Goal: Information Seeking & Learning: Find specific fact

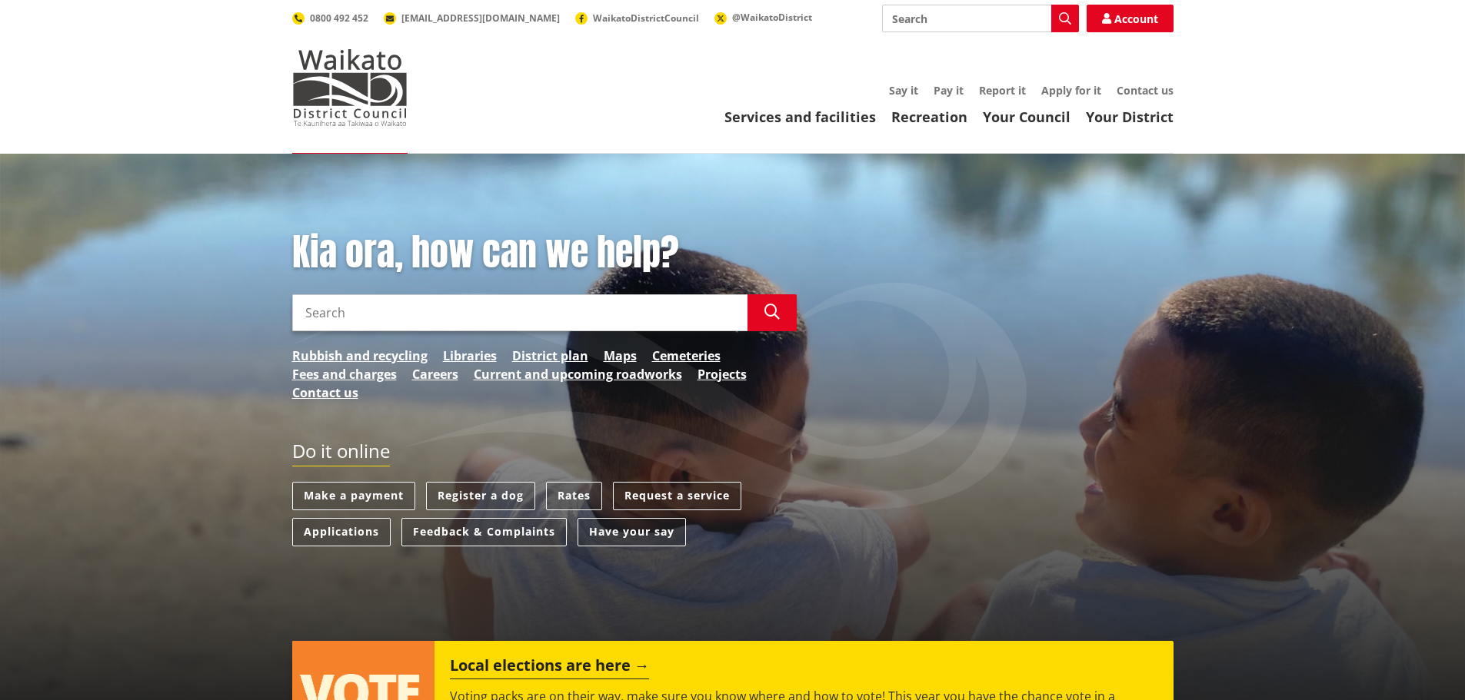
click at [476, 308] on input "Search" at bounding box center [519, 313] width 455 height 37
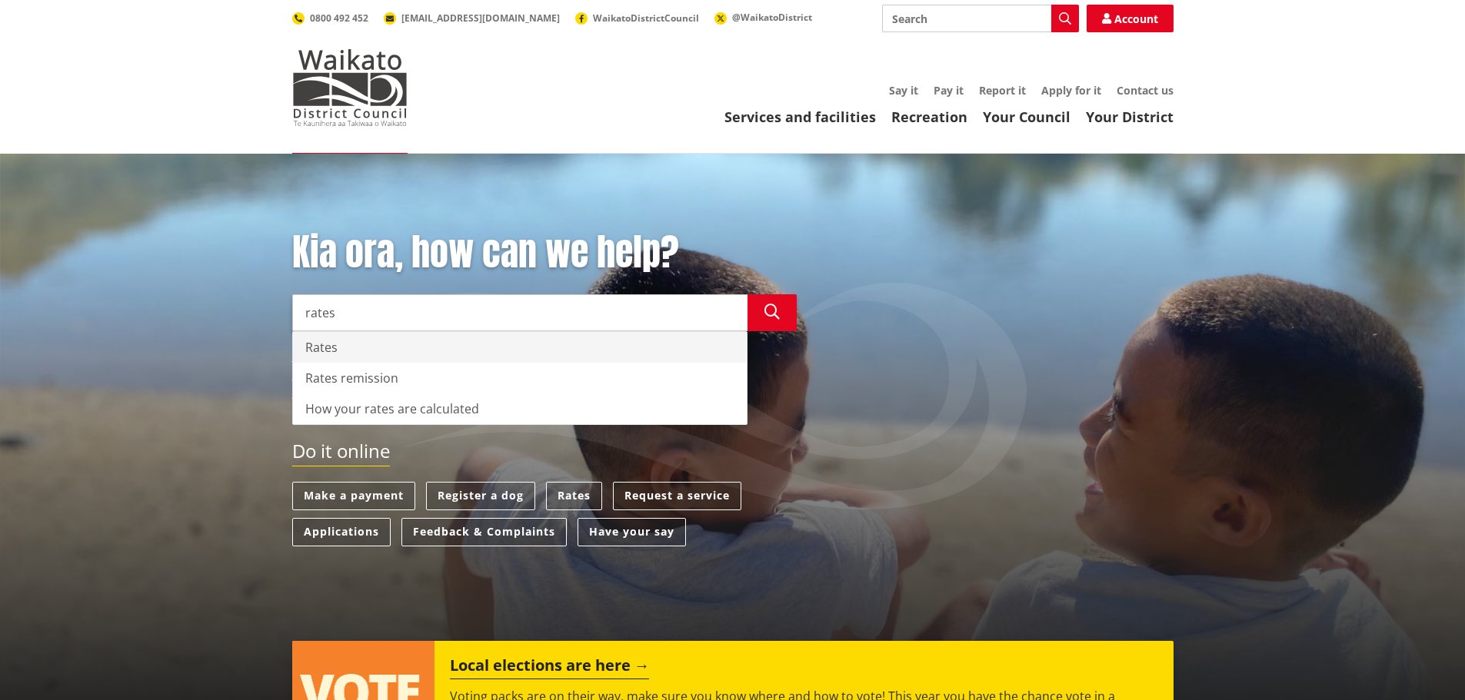
type input "rates"
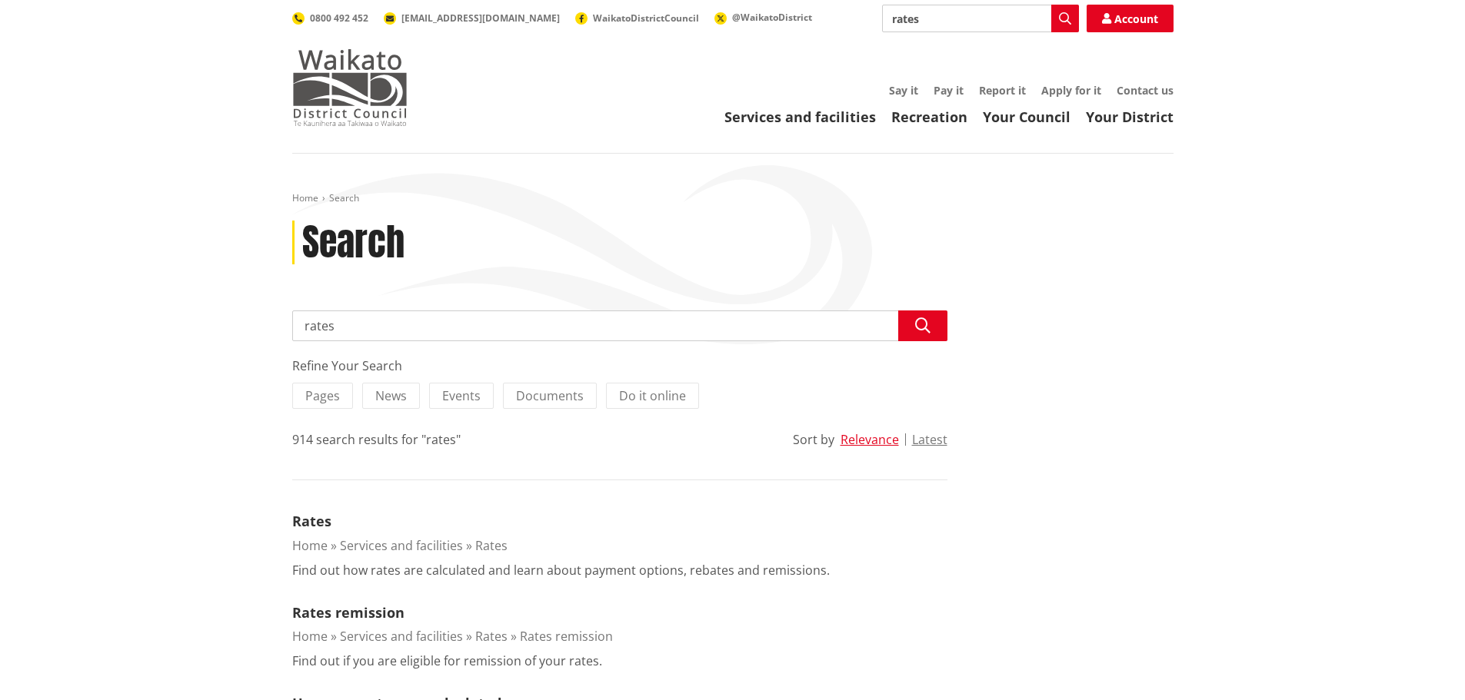
click at [375, 68] on img at bounding box center [349, 87] width 115 height 77
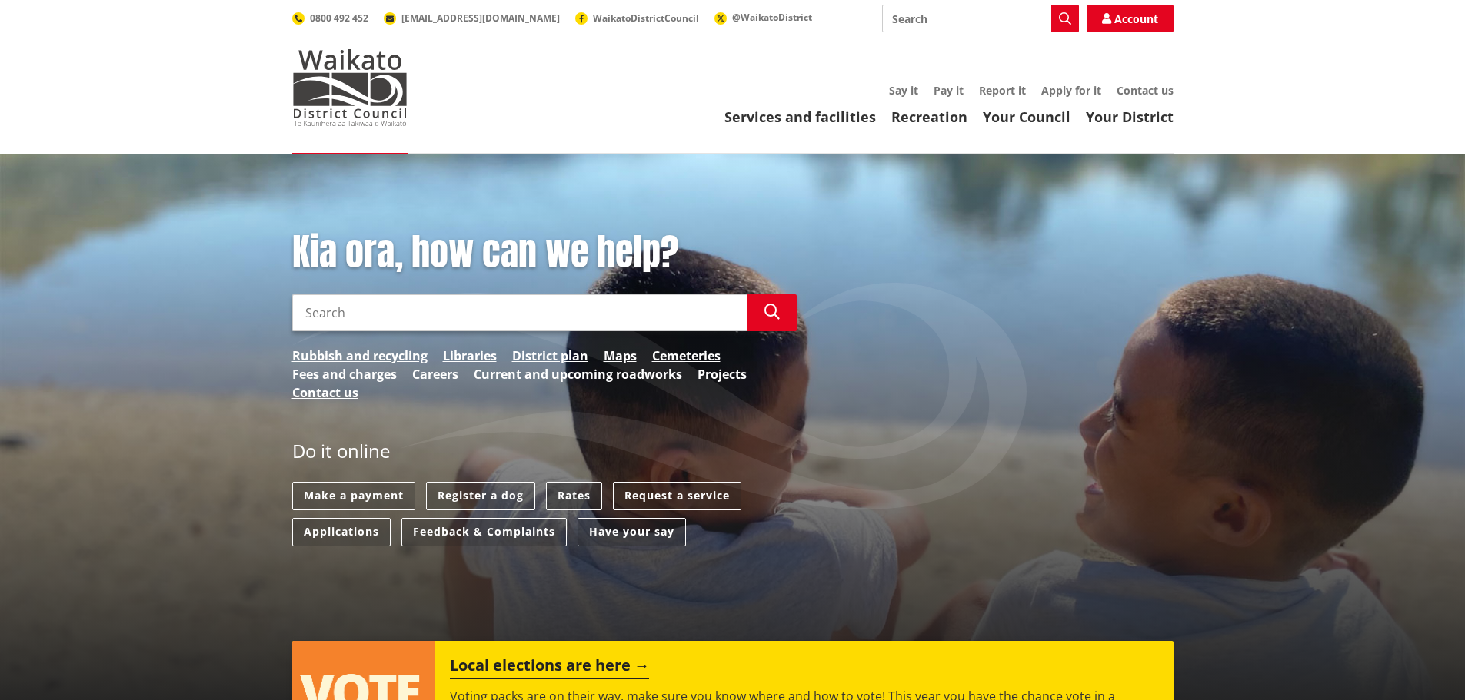
click at [577, 505] on link "Rates" at bounding box center [574, 496] width 56 height 28
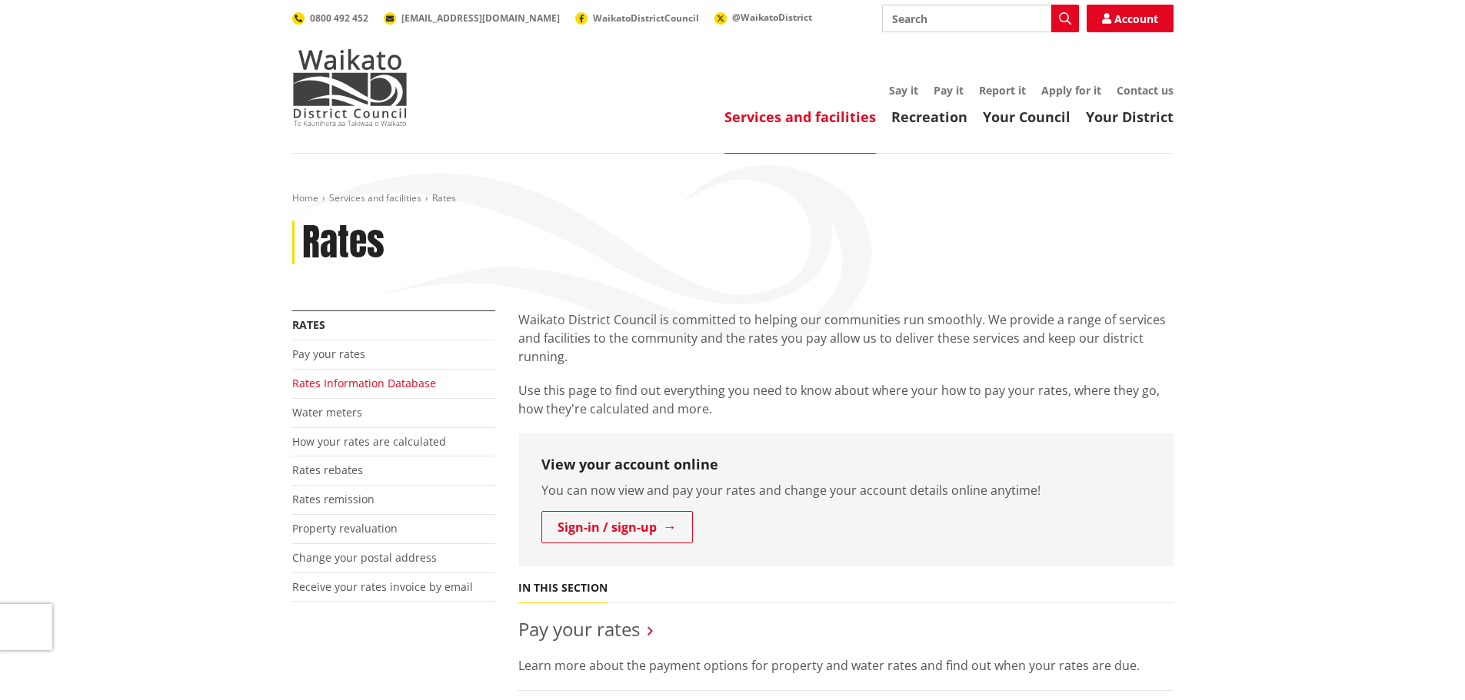
click at [331, 386] on link "Rates Information Database" at bounding box center [364, 383] width 144 height 15
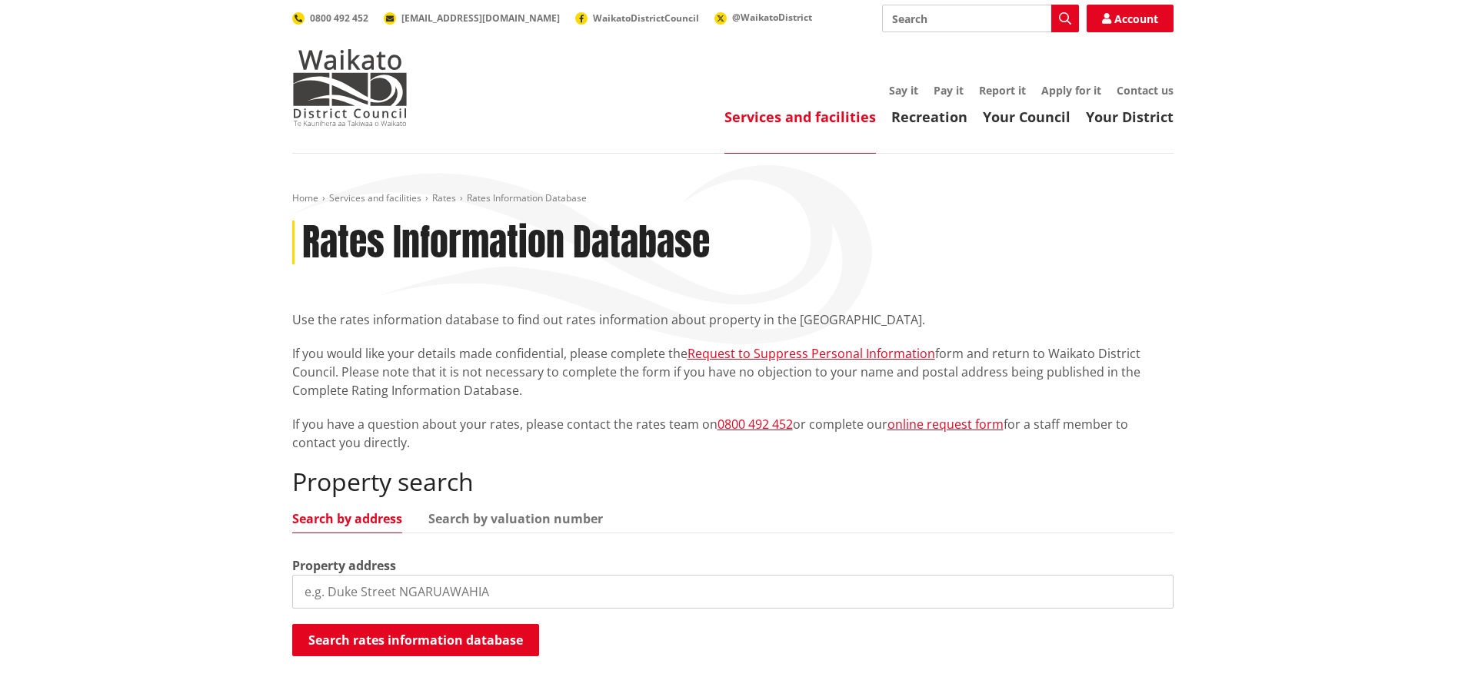
click at [383, 591] on input "search" at bounding box center [732, 592] width 881 height 34
type input "[STREET_ADDRESS][PERSON_NAME]"
click at [378, 636] on button "Search rates information database" at bounding box center [415, 640] width 247 height 32
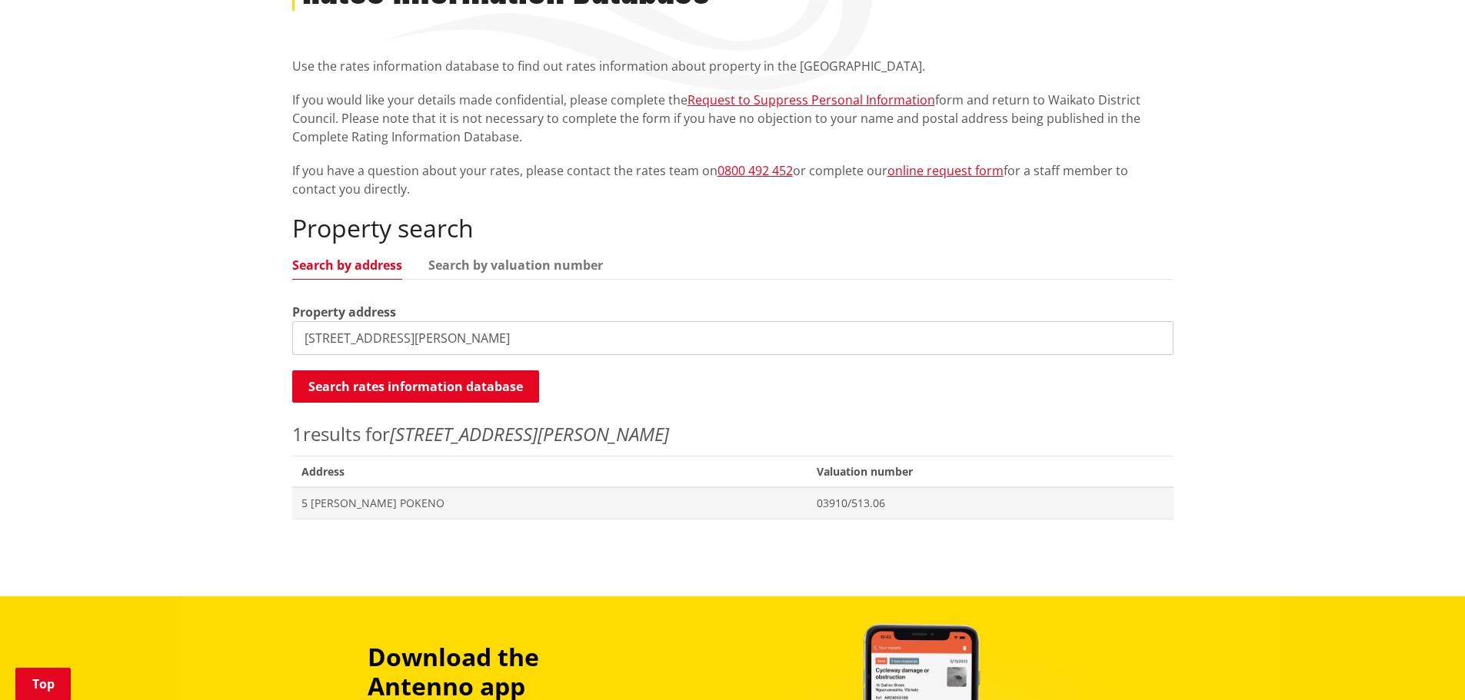
scroll to position [308, 0]
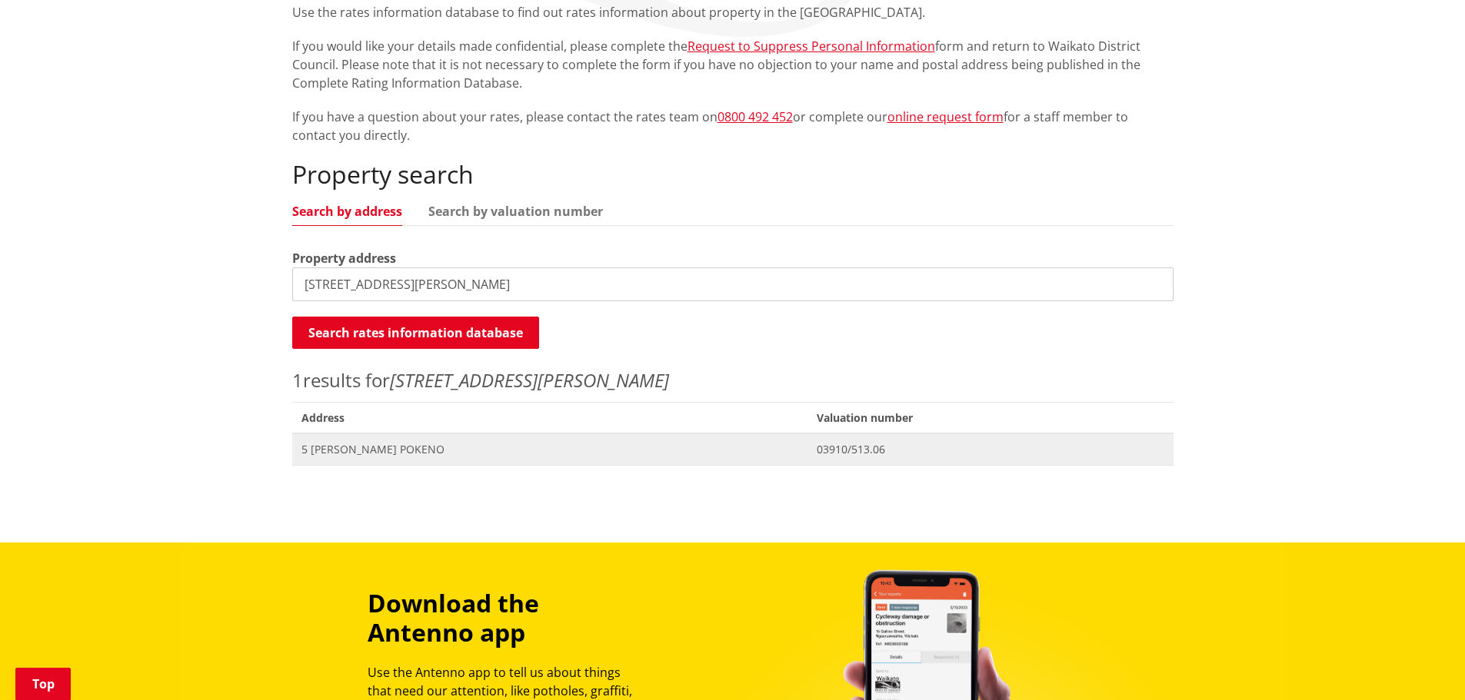
click at [783, 447] on span "5 [PERSON_NAME] POKENO" at bounding box center [549, 449] width 497 height 15
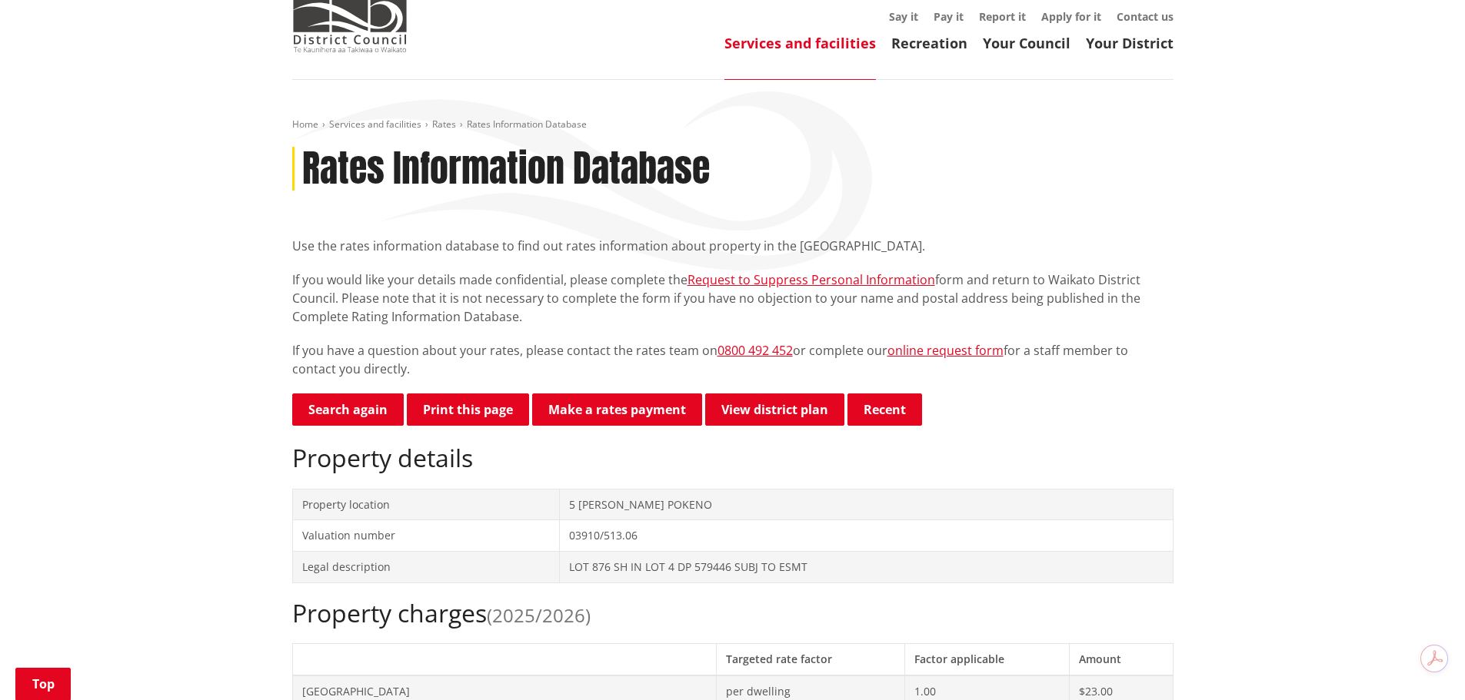
scroll to position [231, 0]
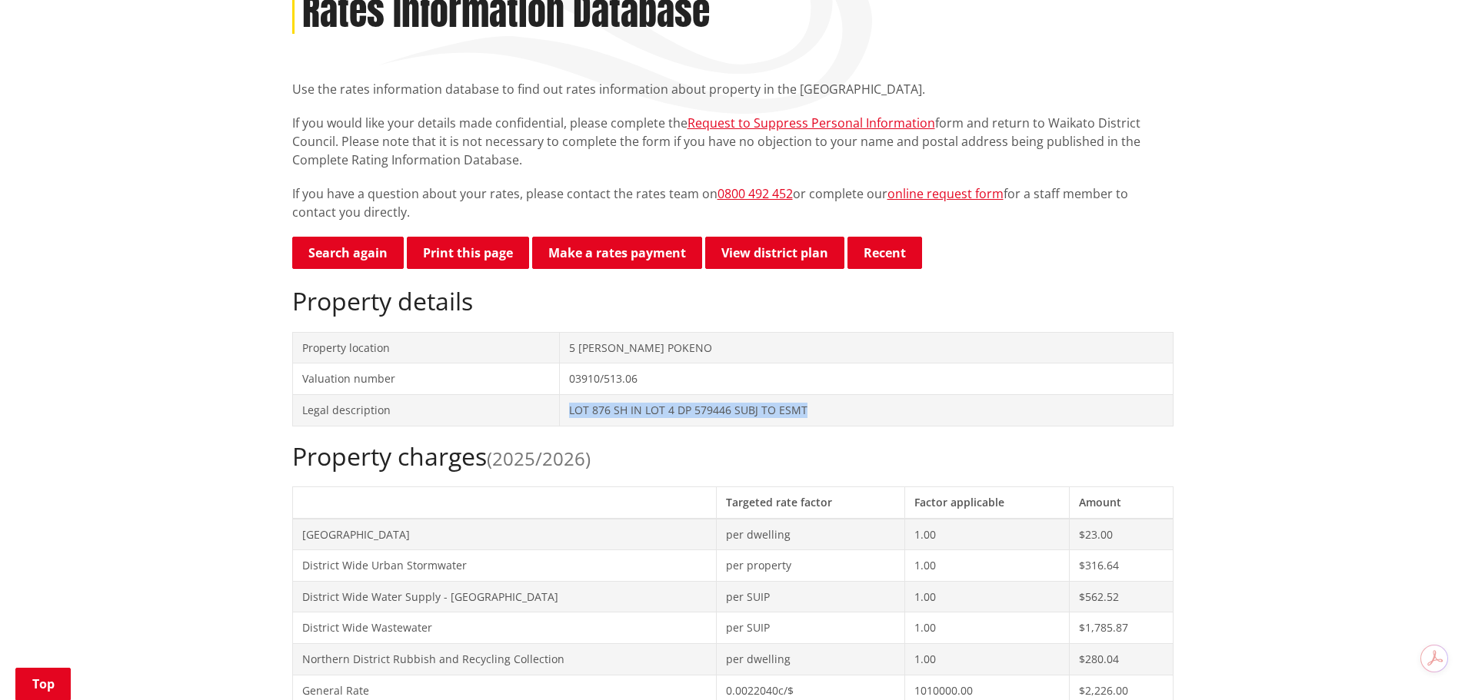
drag, startPoint x: 571, startPoint y: 410, endPoint x: 850, endPoint y: 404, distance: 278.4
click at [850, 404] on td "LOT 876 SH IN LOT 4 DP 579446 SUBJ TO ESMT" at bounding box center [866, 410] width 613 height 32
drag, startPoint x: 641, startPoint y: 376, endPoint x: 564, endPoint y: 374, distance: 76.9
click at [564, 374] on td "03910/513.06" at bounding box center [866, 380] width 613 height 32
copy td "03910/513.06"
